Goal: Obtain resource: Obtain resource

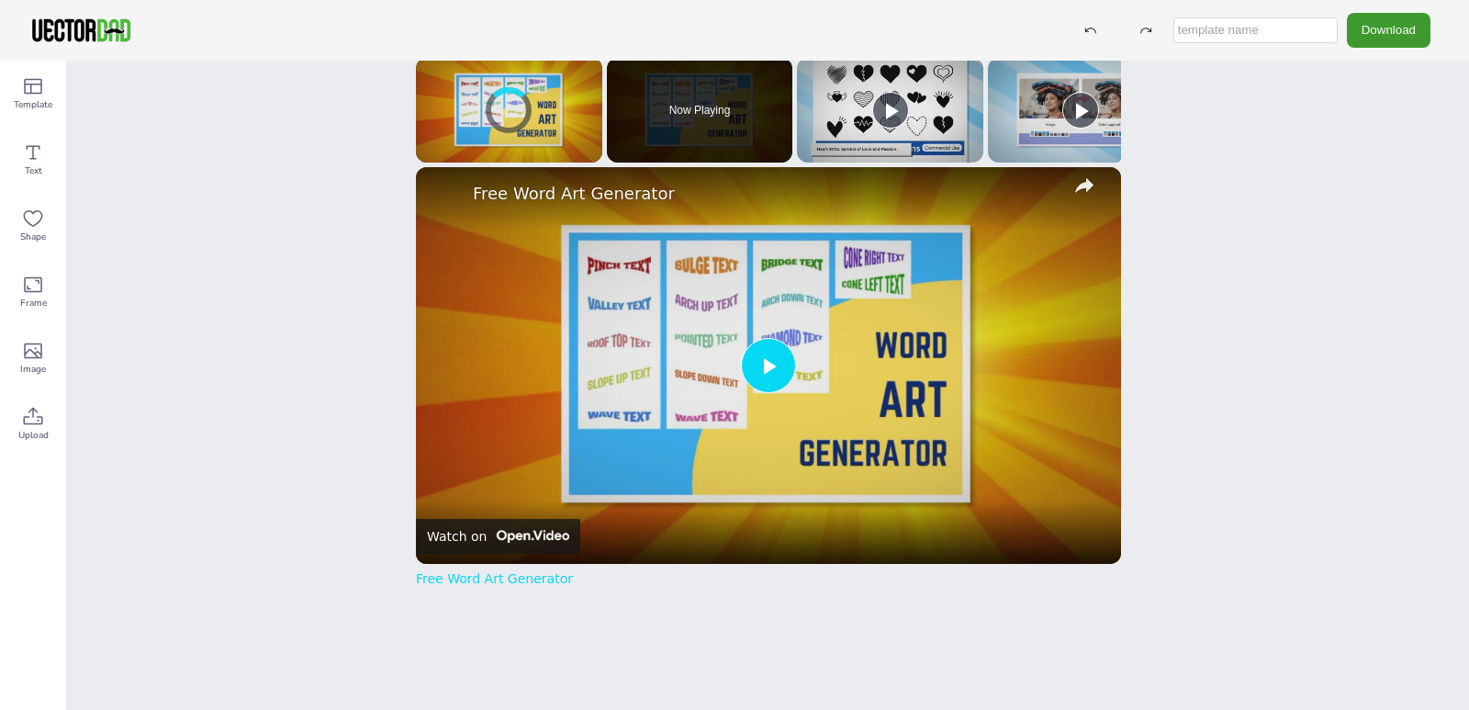
scroll to position [125, 0]
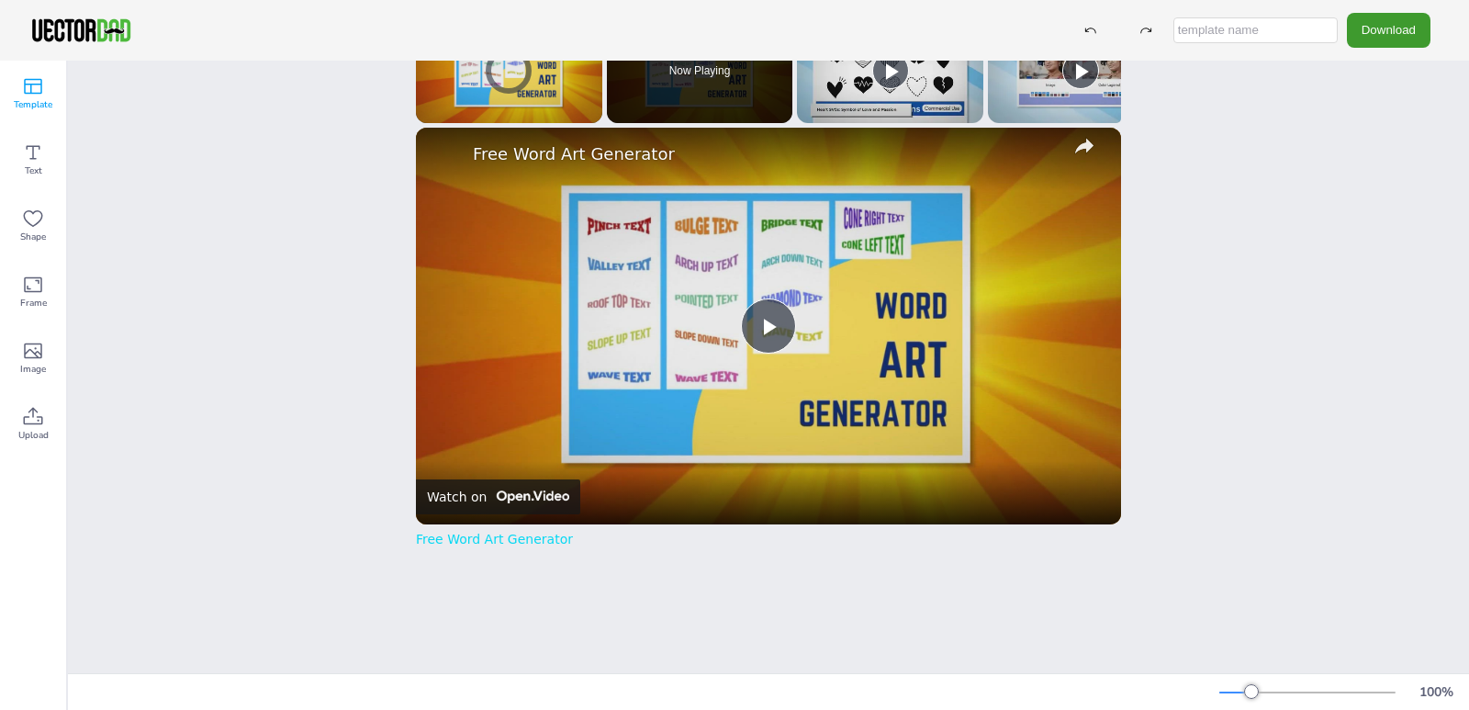
click at [32, 106] on span "Template" at bounding box center [33, 104] width 39 height 15
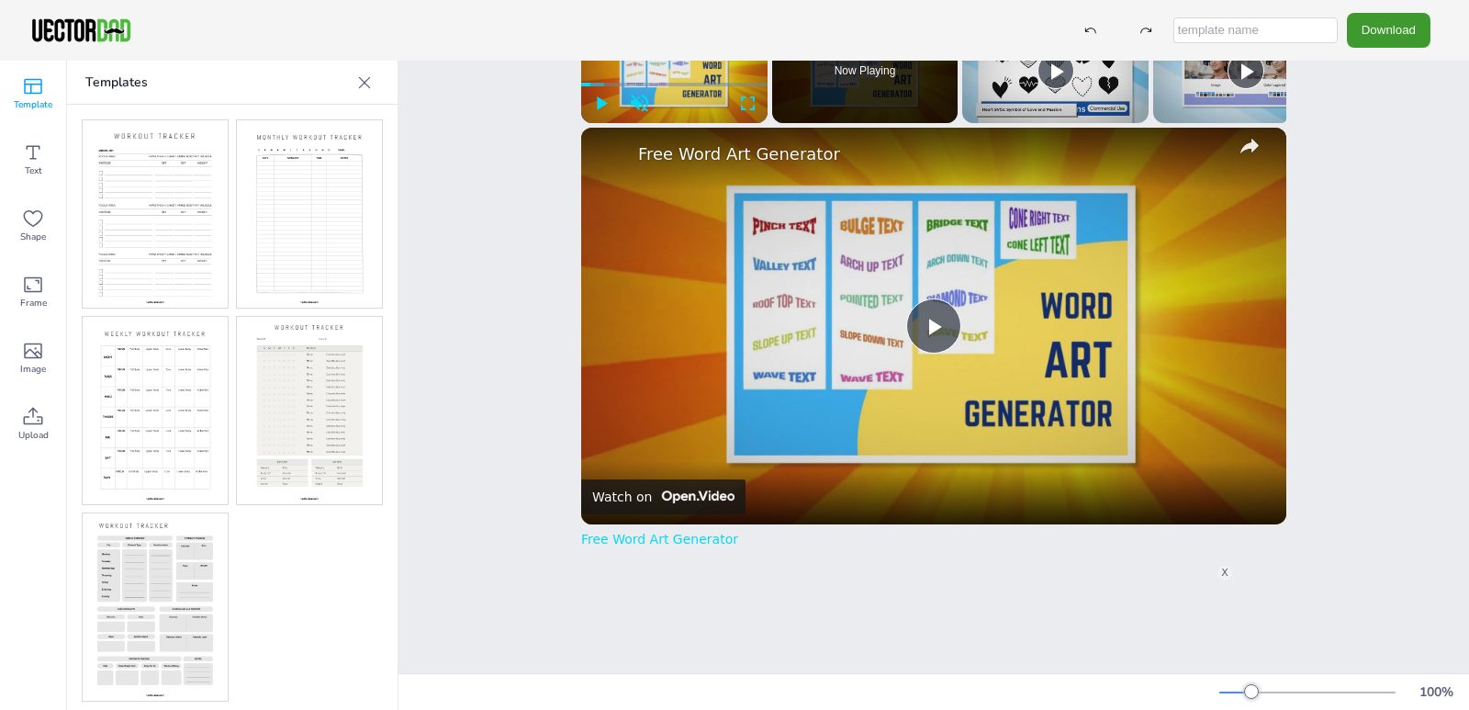
click at [197, 230] on img at bounding box center [155, 213] width 145 height 187
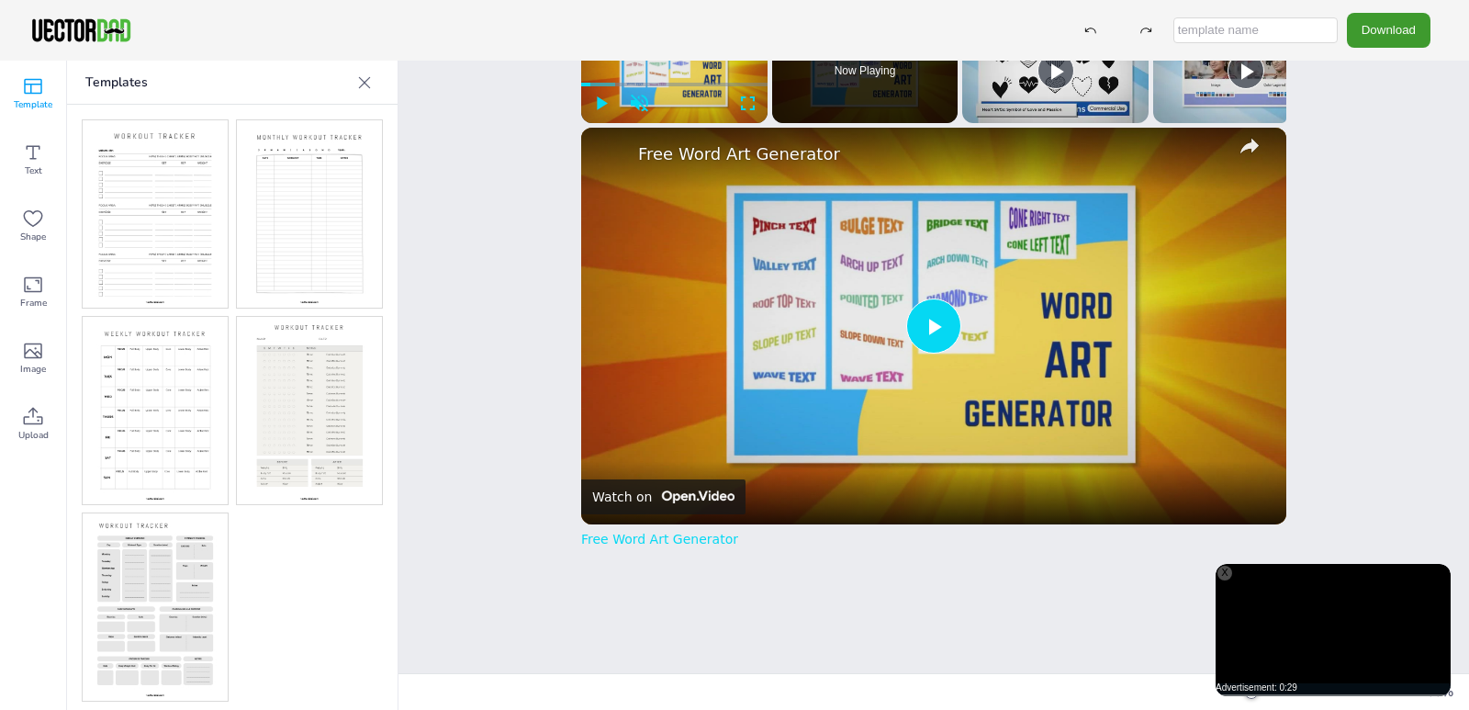
scroll to position [0, 0]
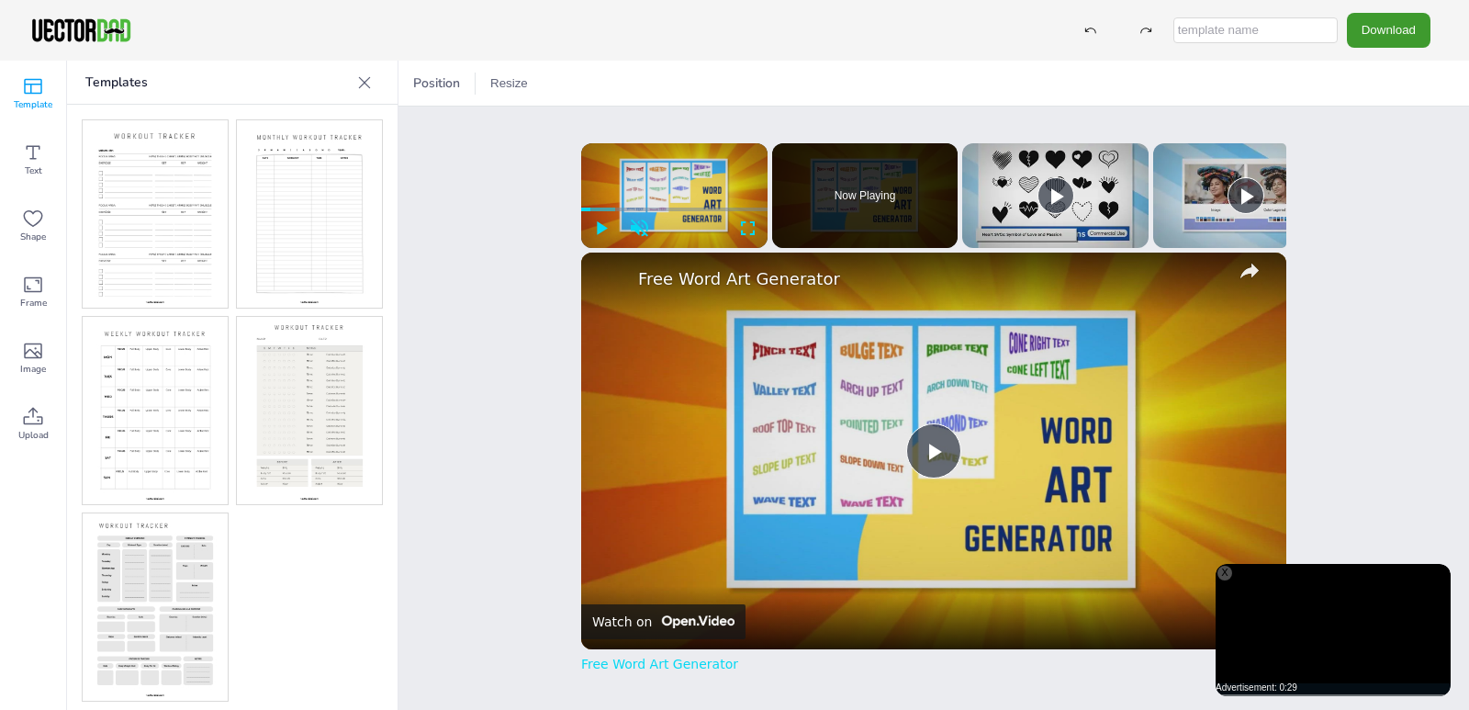
click at [155, 187] on img at bounding box center [155, 213] width 145 height 187
click at [159, 190] on img at bounding box center [155, 213] width 145 height 187
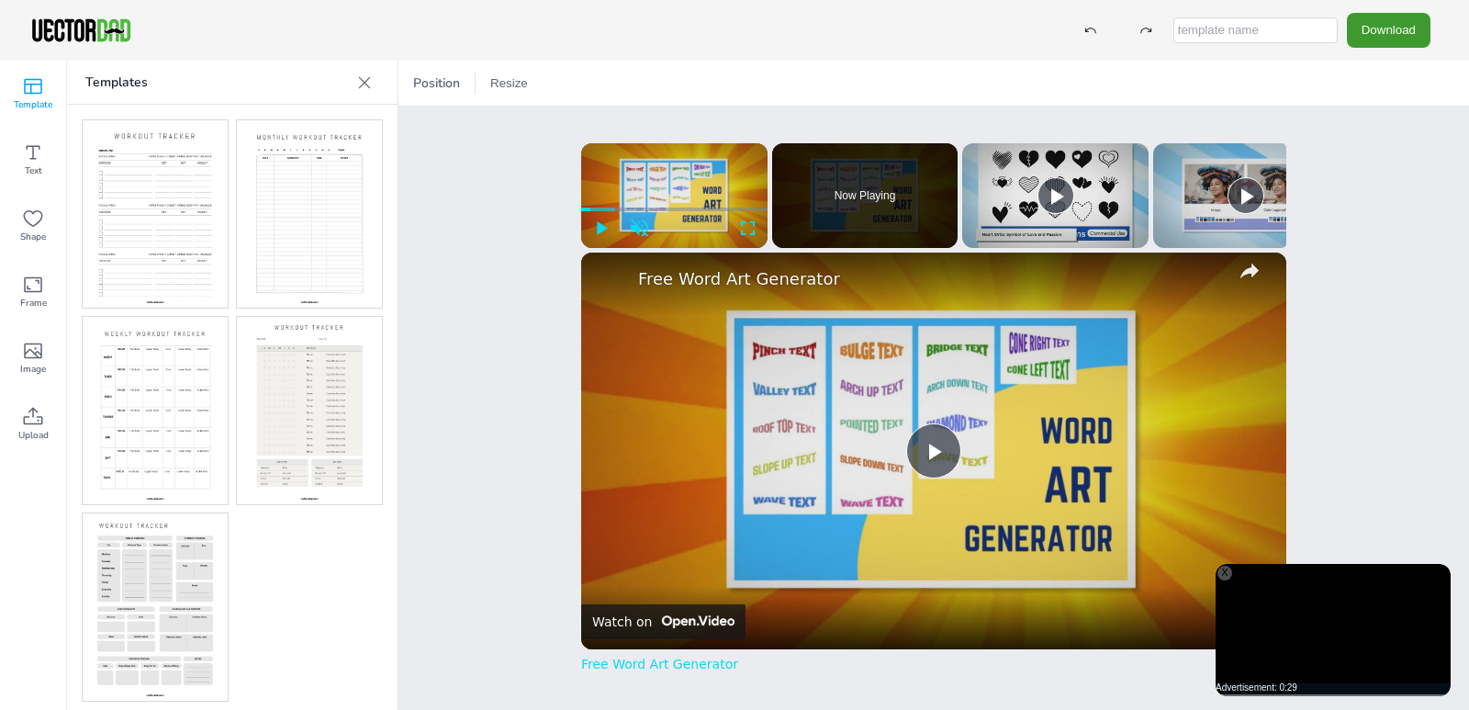
click at [159, 190] on img at bounding box center [155, 213] width 145 height 187
drag, startPoint x: 164, startPoint y: 205, endPoint x: 241, endPoint y: 330, distance: 146.7
click at [241, 330] on div at bounding box center [232, 410] width 301 height 582
click at [28, 159] on icon at bounding box center [33, 152] width 22 height 22
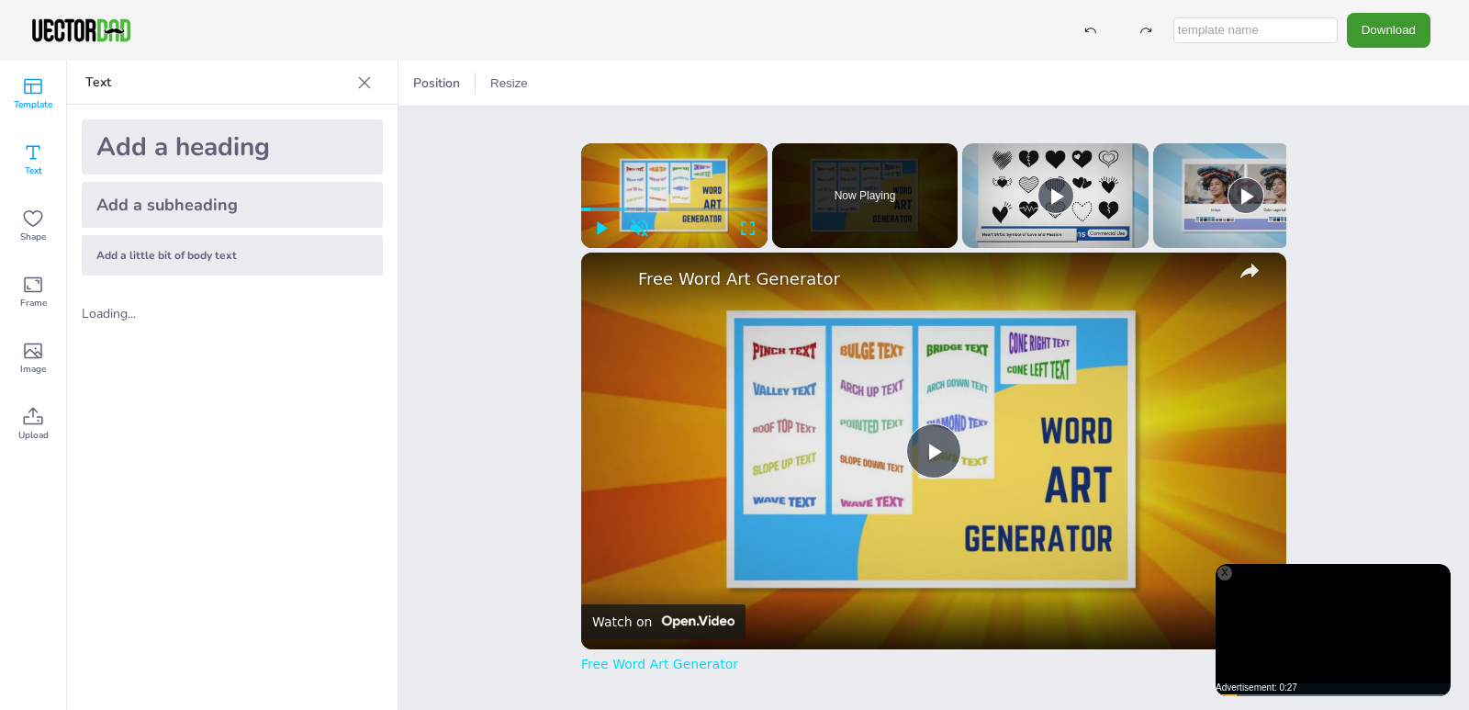
click at [41, 80] on icon at bounding box center [33, 87] width 18 height 16
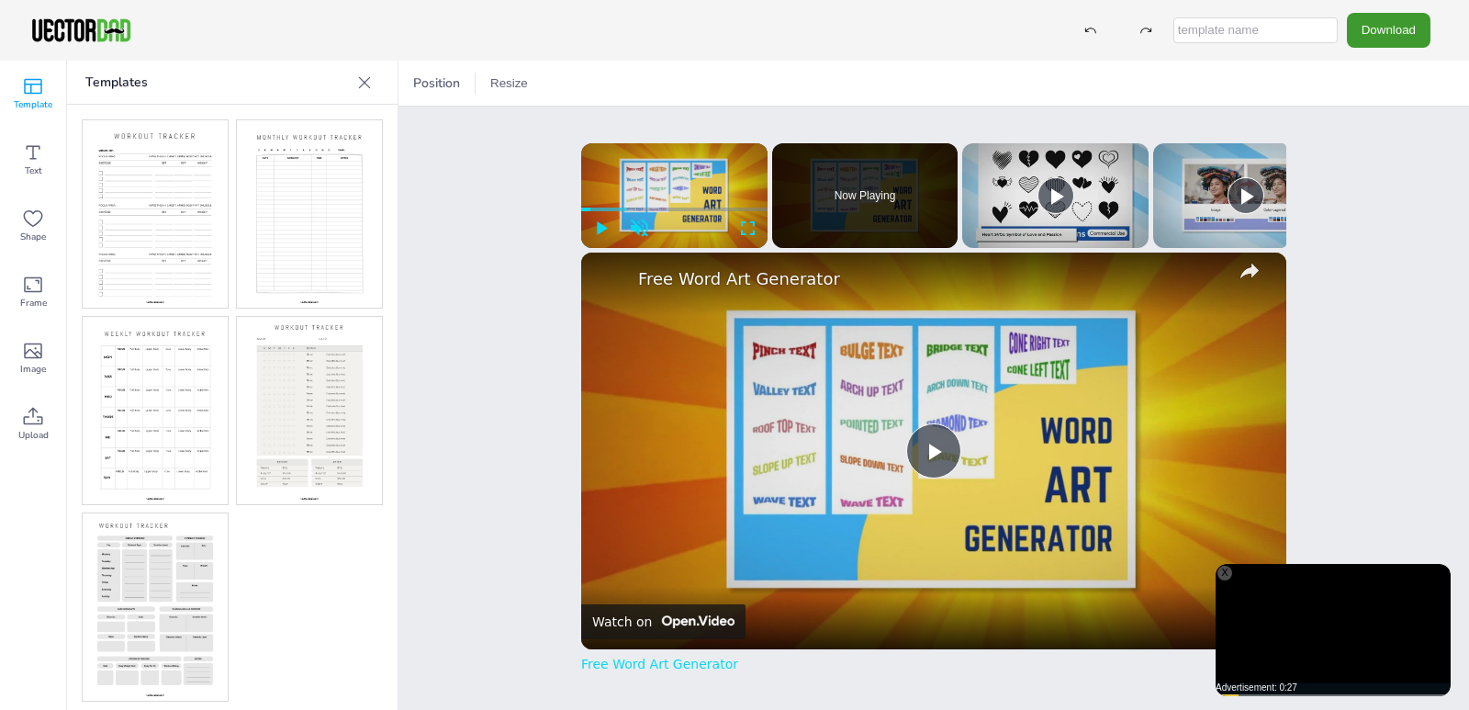
click at [333, 219] on img at bounding box center [309, 213] width 145 height 187
drag, startPoint x: 333, startPoint y: 219, endPoint x: 555, endPoint y: 163, distance: 229.1
click at [554, 168] on div "Template Text Shape Frame Image Upload Templates Upload Images Upload Position …" at bounding box center [734, 385] width 1469 height 649
